Goal: Task Accomplishment & Management: Manage account settings

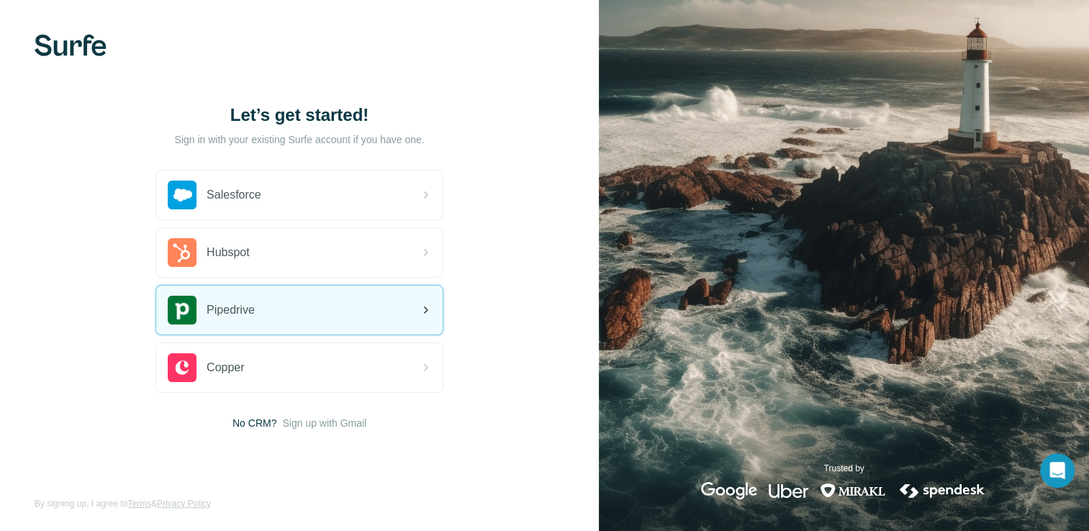
click at [289, 304] on div "Pipedrive" at bounding box center [299, 310] width 286 height 49
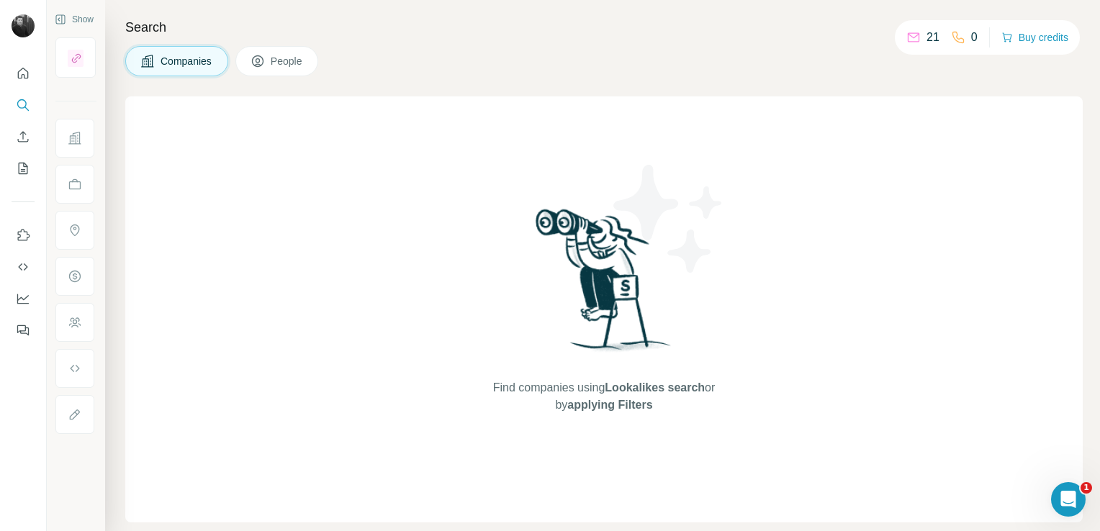
click at [913, 38] on icon at bounding box center [914, 37] width 12 height 9
click at [21, 74] on icon "Quick start" at bounding box center [23, 73] width 14 height 14
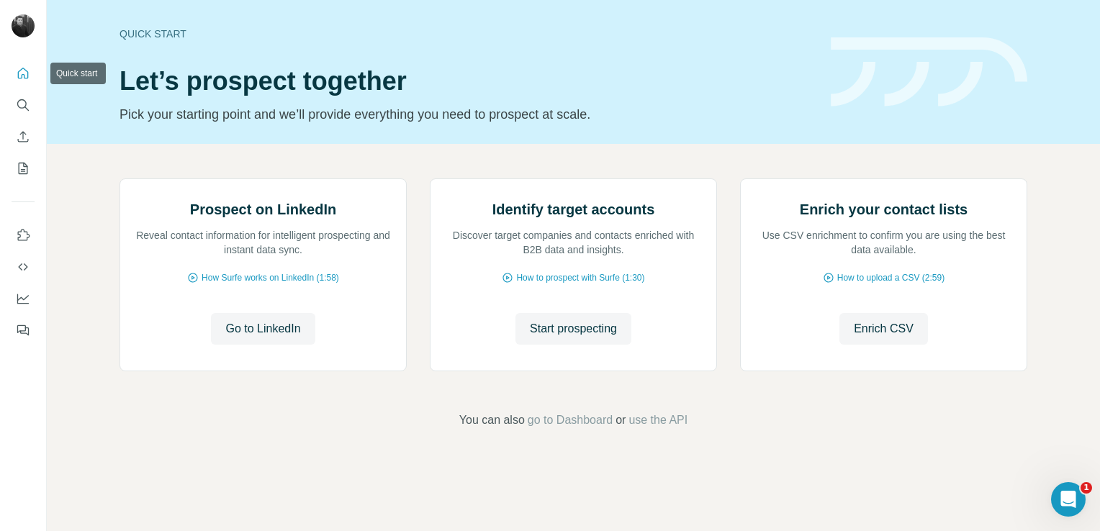
click at [23, 74] on icon "Quick start" at bounding box center [23, 73] width 11 height 11
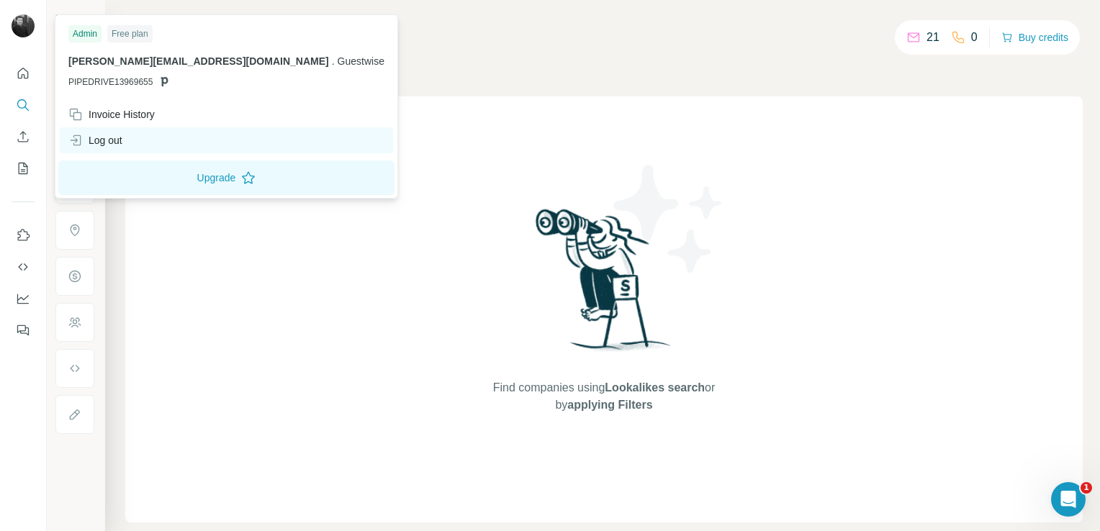
click at [115, 136] on div "Log out" at bounding box center [95, 140] width 54 height 14
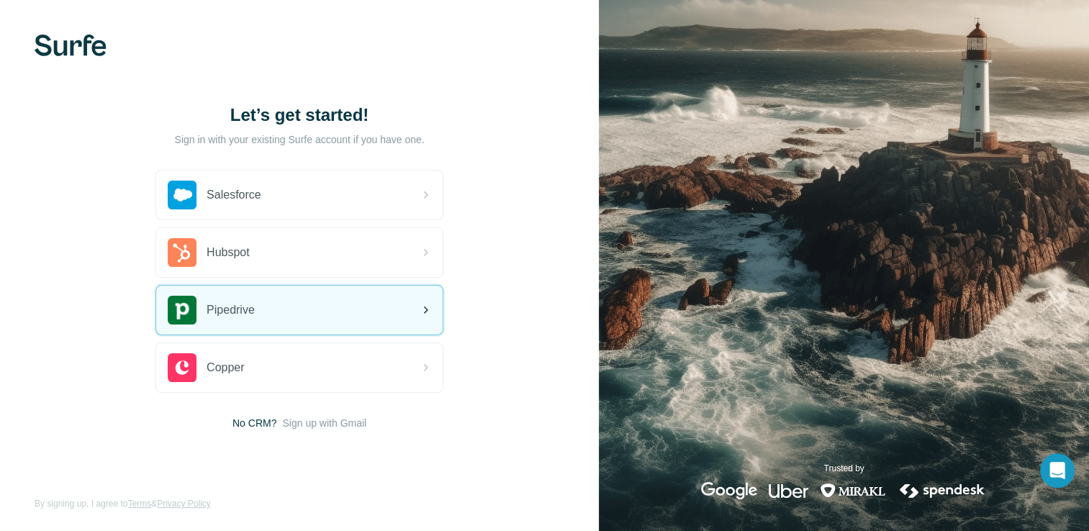
click at [253, 296] on div "Pipedrive" at bounding box center [211, 310] width 87 height 29
